Goal: Task Accomplishment & Management: Use online tool/utility

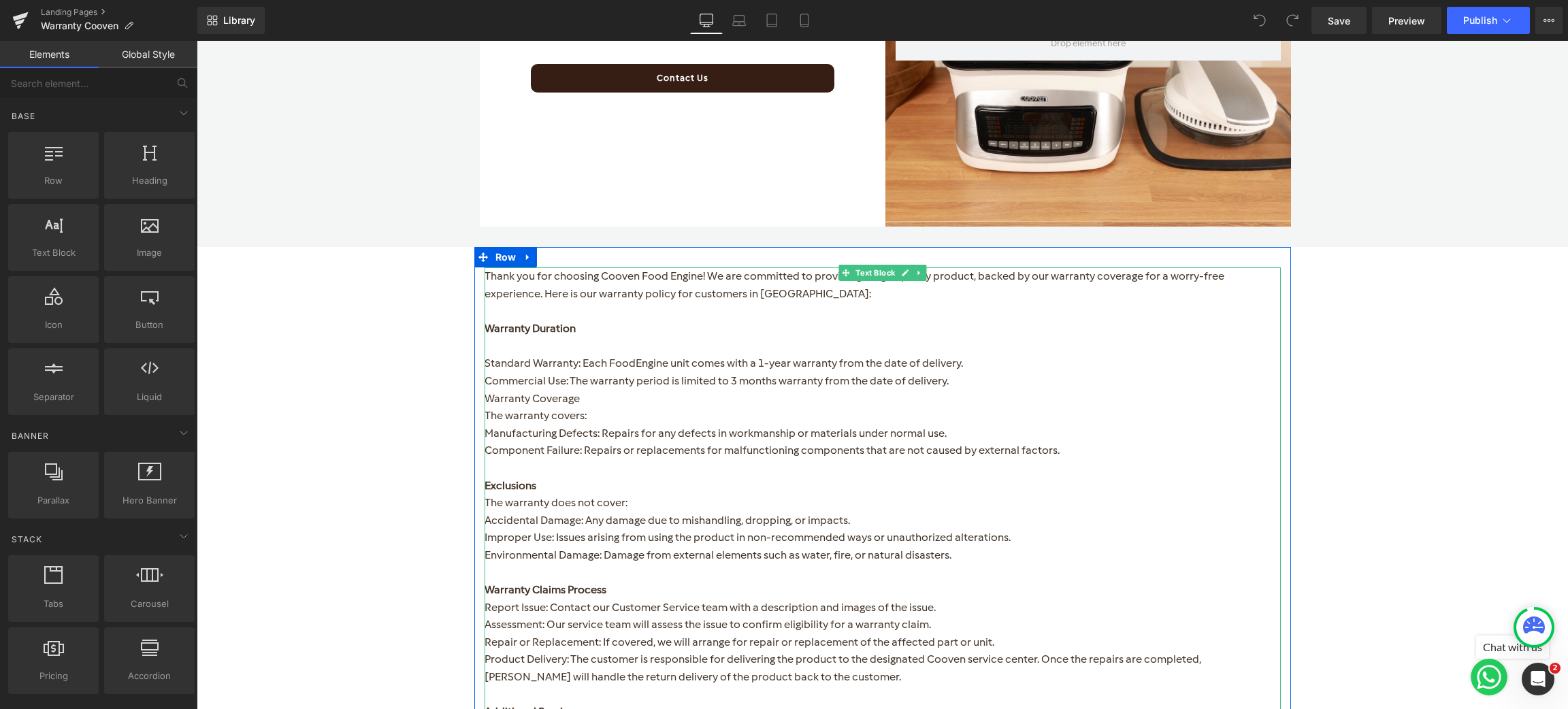
click at [564, 329] on strong "Warranty Duration" at bounding box center [530, 327] width 91 height 13
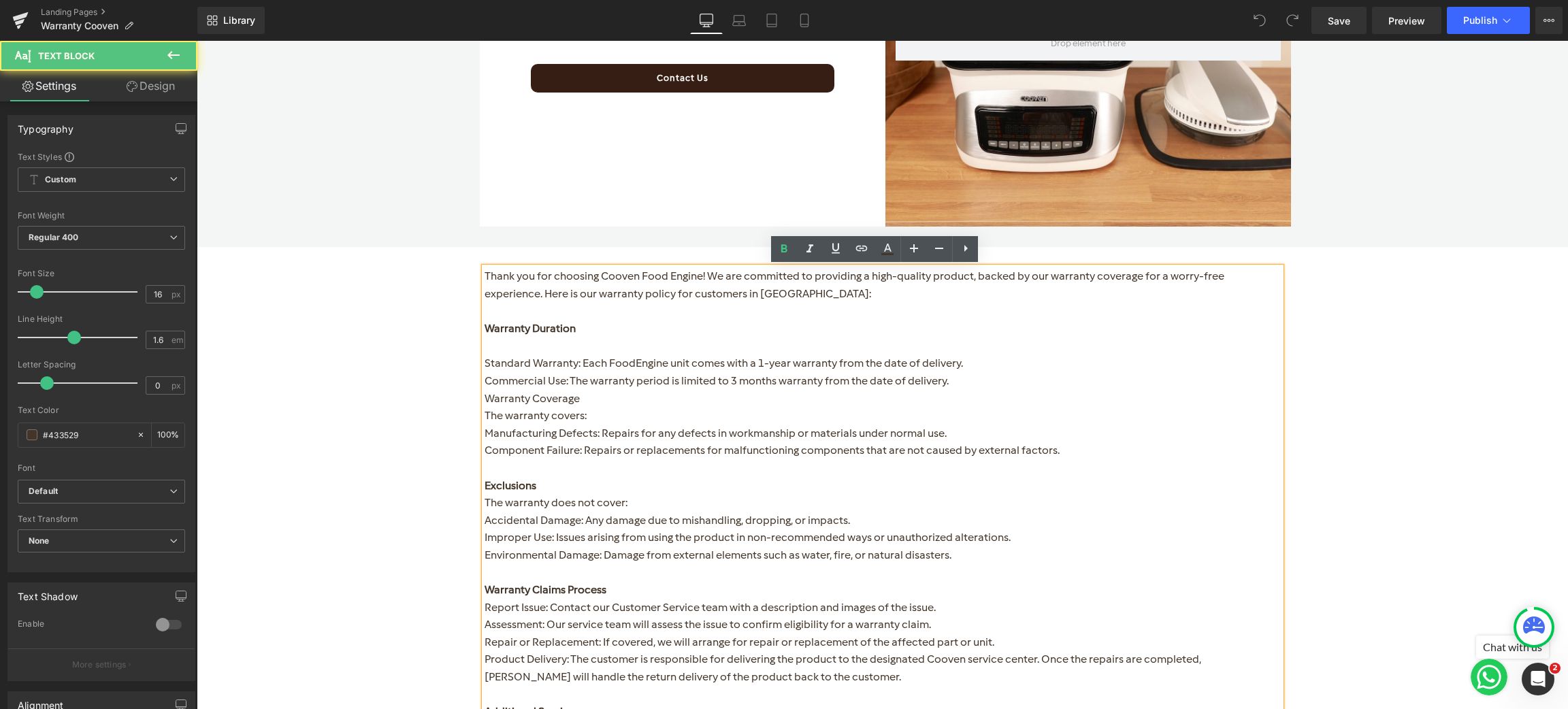
click at [660, 361] on p "Standard Warranty: Each FoodEngine unit comes with a 1-year warranty from the d…" at bounding box center [883, 364] width 797 height 18
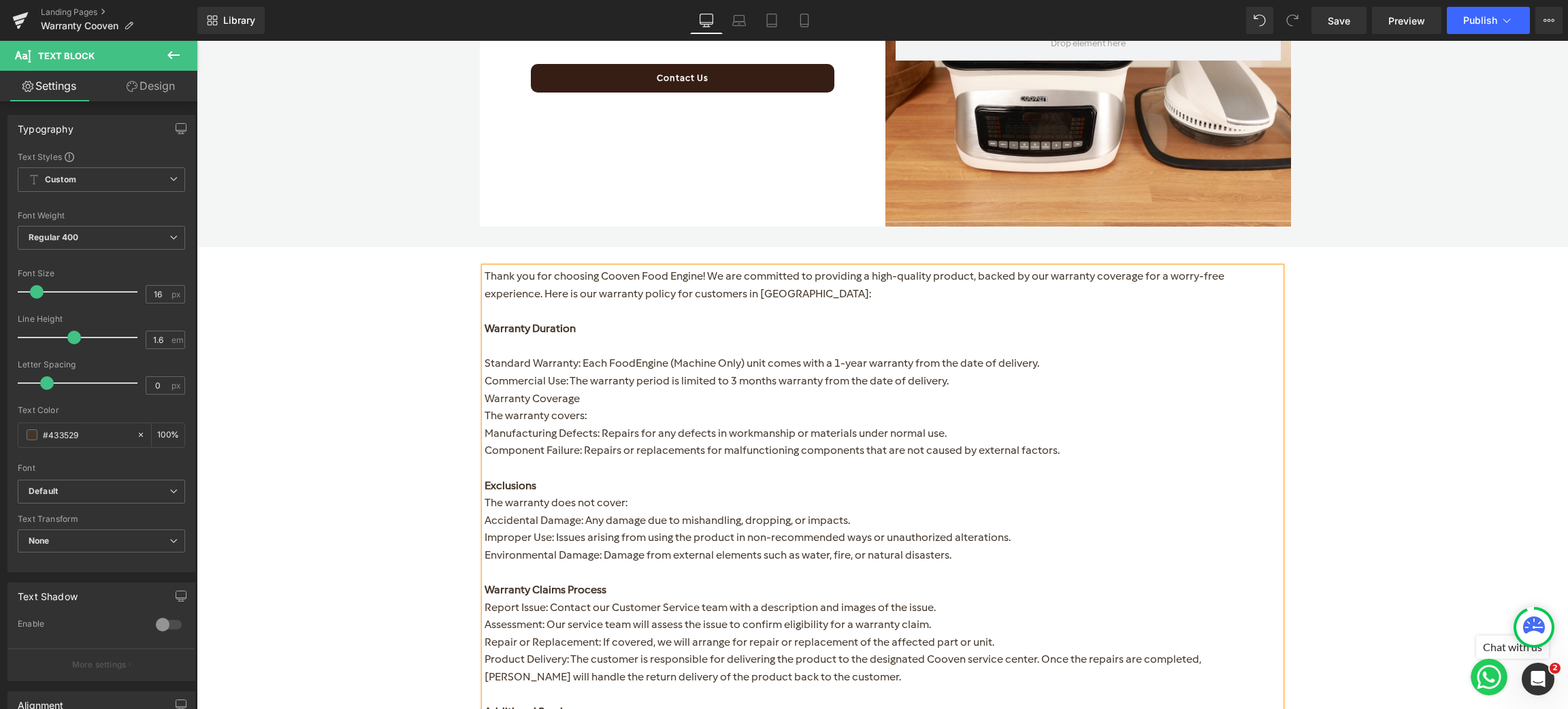
click at [1439, 370] on div "Row Row Cooven comes with a 12-month warranty. Heading Your Cooven, comes with …" at bounding box center [882, 173] width 1372 height 1572
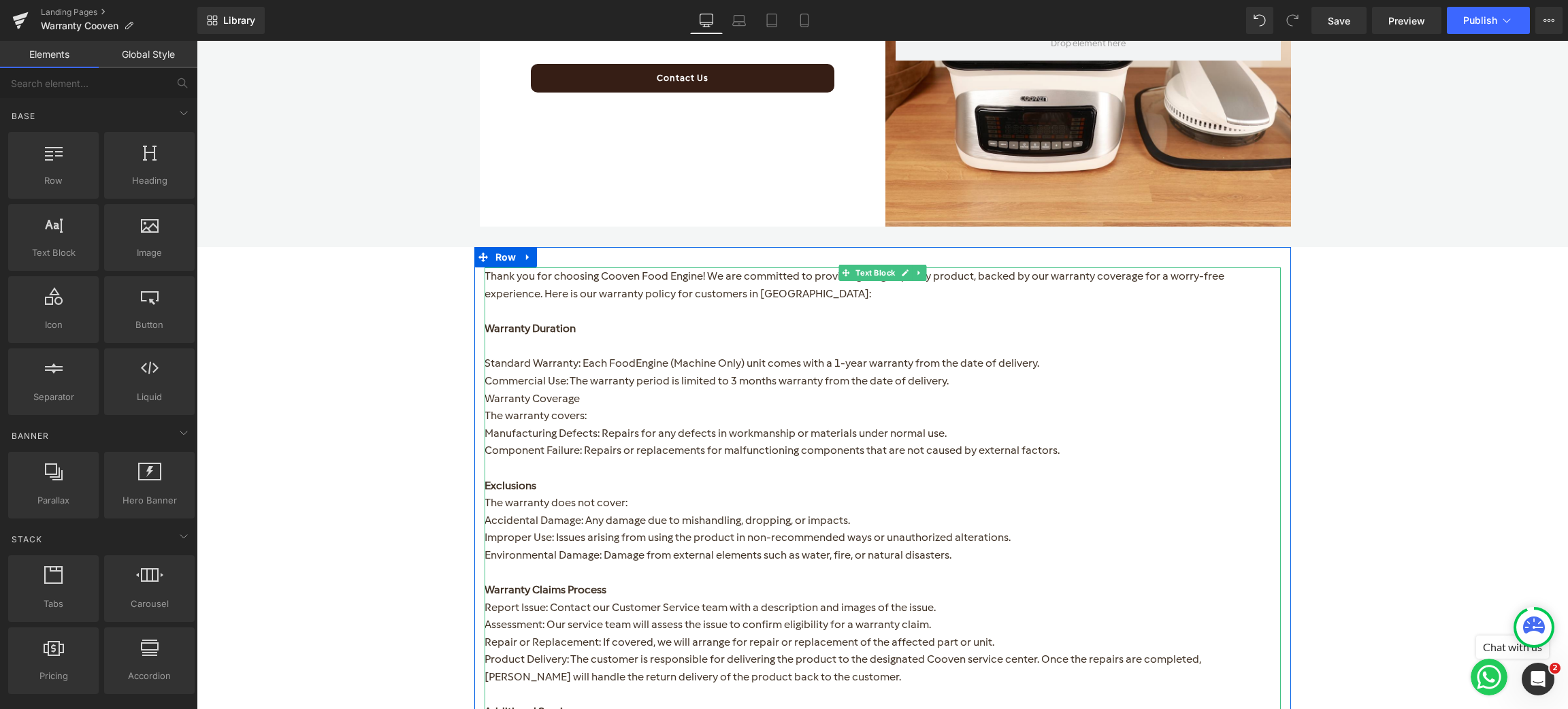
click at [522, 330] on strong "Warranty Duration" at bounding box center [530, 327] width 91 height 13
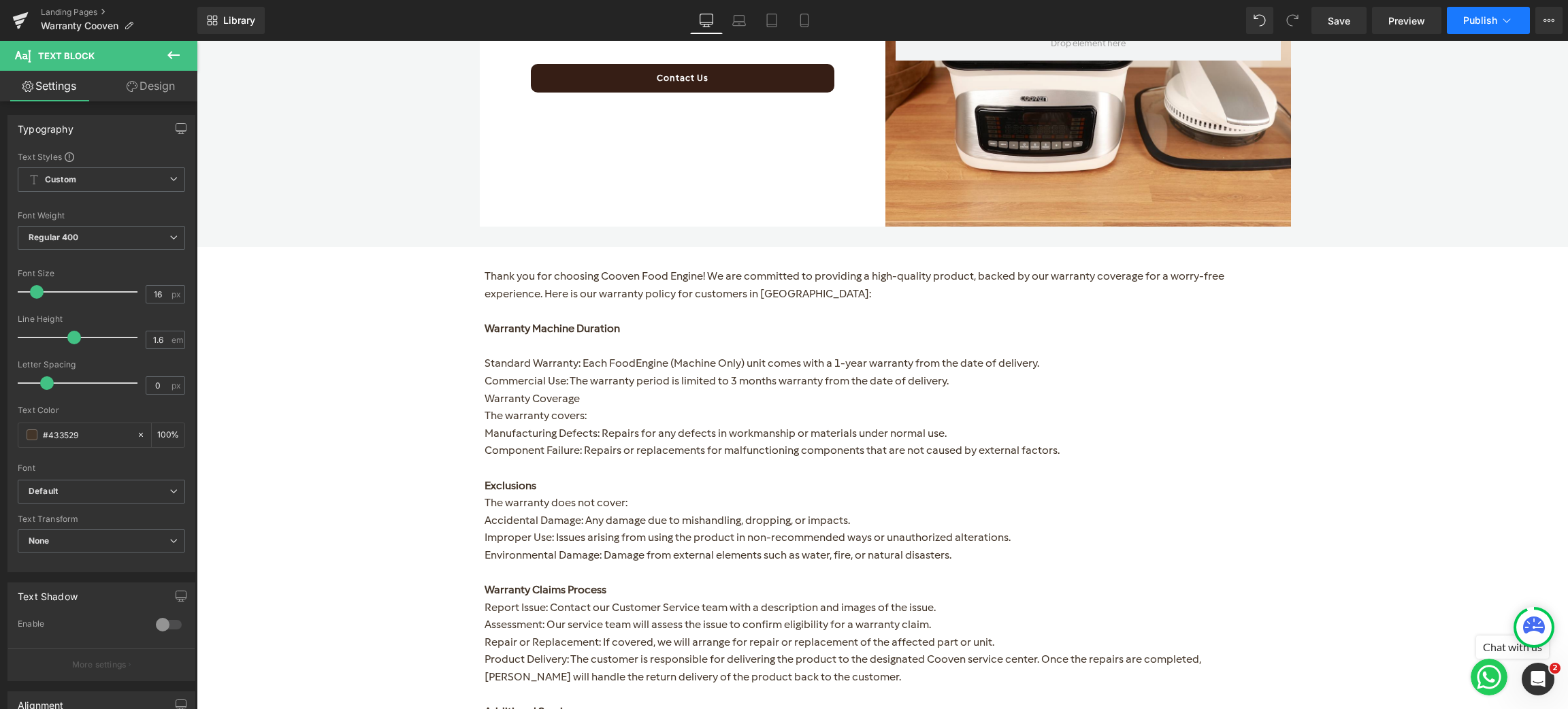
click at [1469, 23] on span "Publish" at bounding box center [1481, 20] width 34 height 11
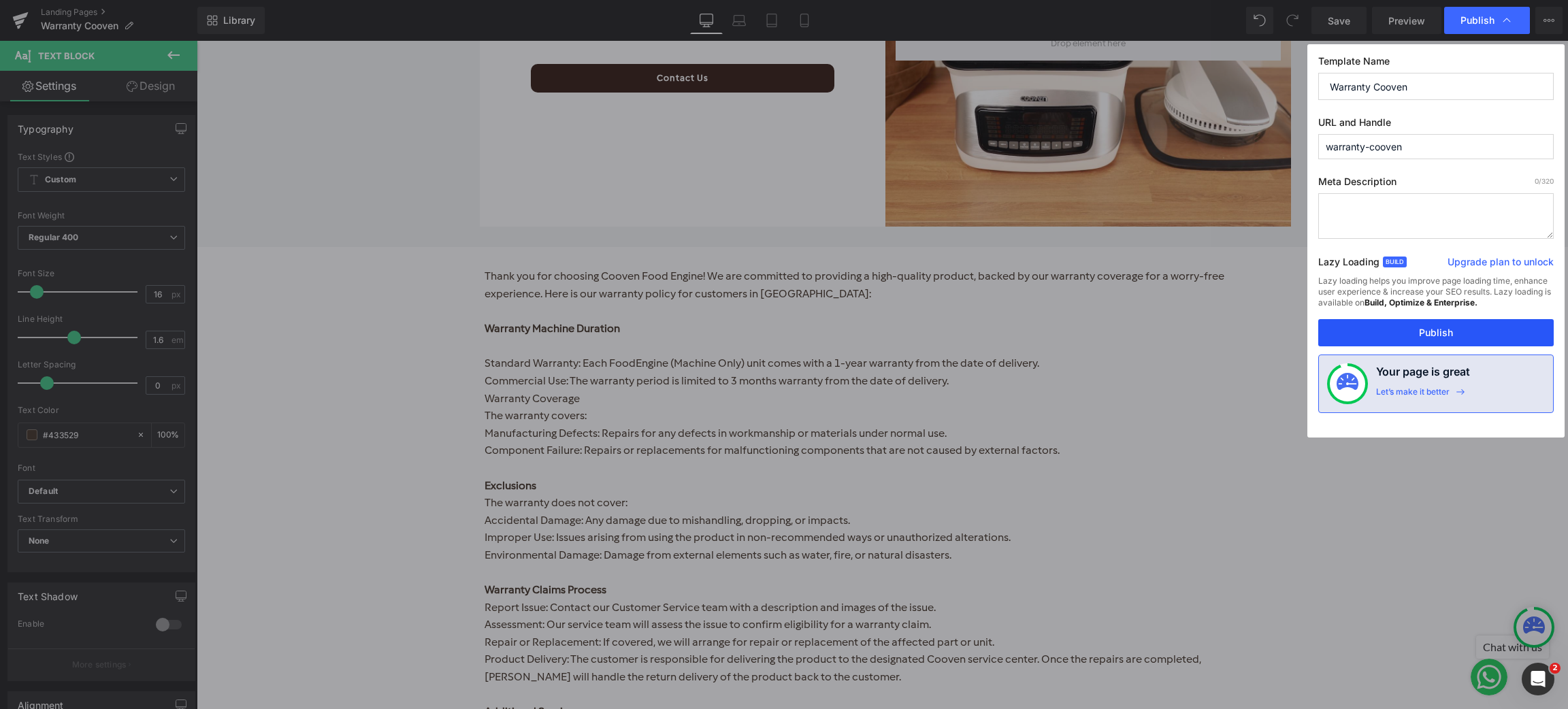
click at [1433, 332] on button "Publish" at bounding box center [1436, 333] width 236 height 27
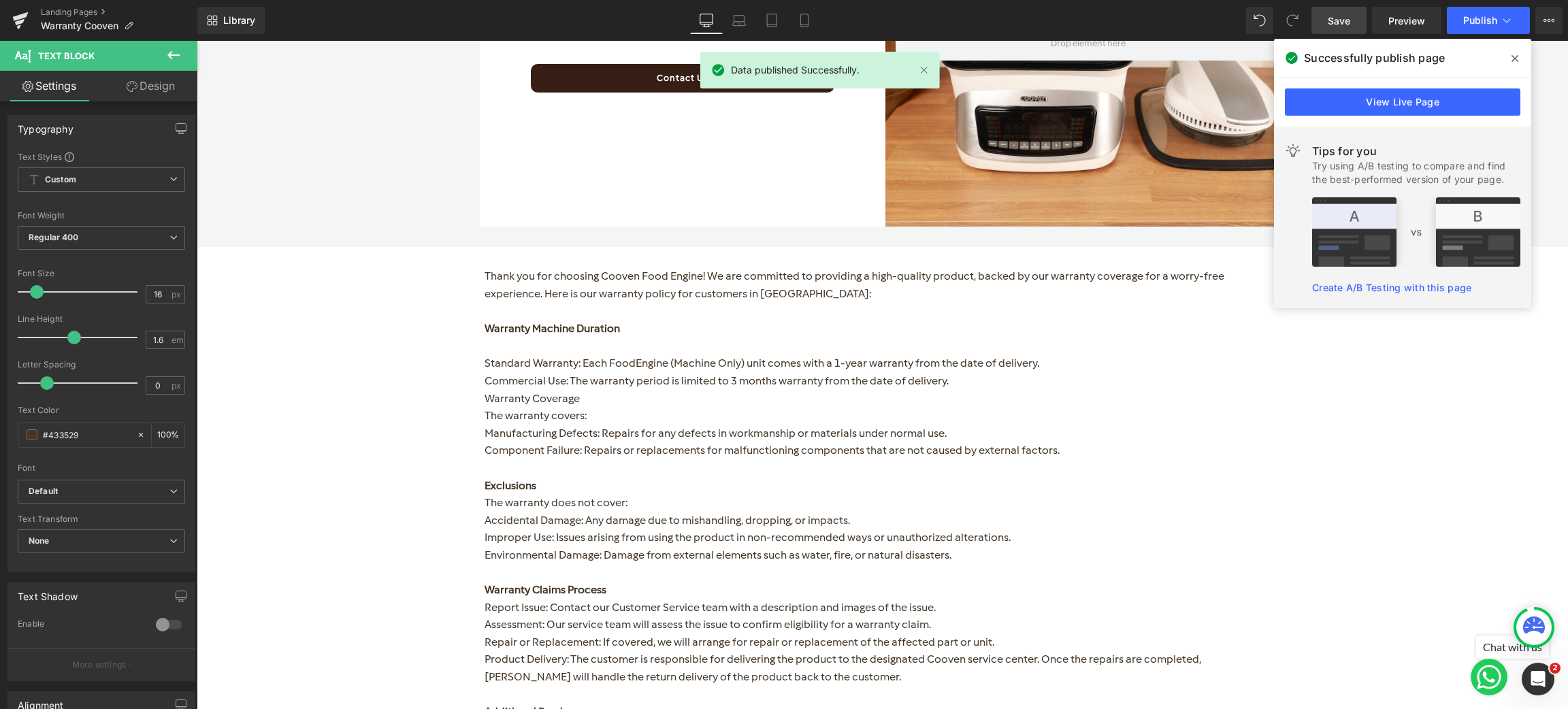
click at [1343, 16] on span "Save" at bounding box center [1339, 20] width 22 height 14
